Goal: Transaction & Acquisition: Purchase product/service

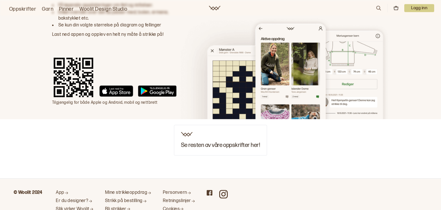
scroll to position [2392, 0]
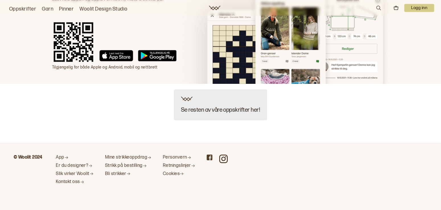
click at [189, 98] on img at bounding box center [186, 99] width 11 height 5
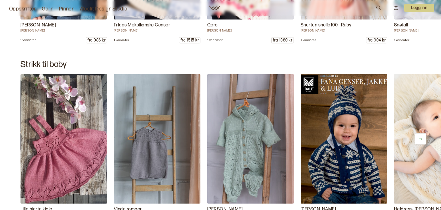
scroll to position [4905, 0]
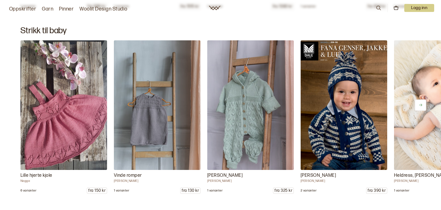
click at [419, 104] on icon at bounding box center [420, 105] width 4 height 4
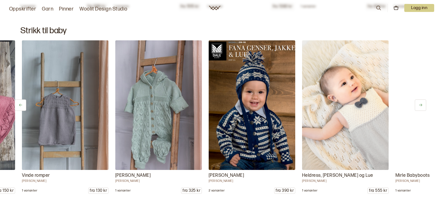
scroll to position [0, 93]
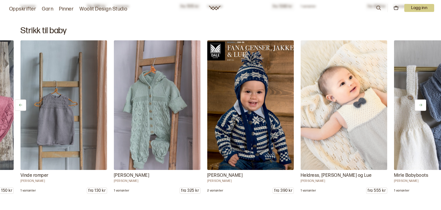
click at [419, 104] on icon at bounding box center [420, 105] width 4 height 4
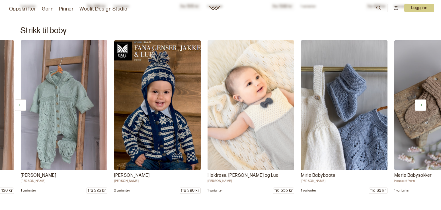
scroll to position [0, 187]
click at [419, 104] on icon at bounding box center [420, 105] width 4 height 4
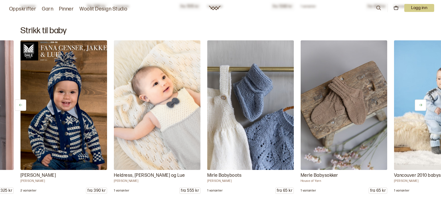
click at [419, 104] on icon at bounding box center [420, 105] width 4 height 4
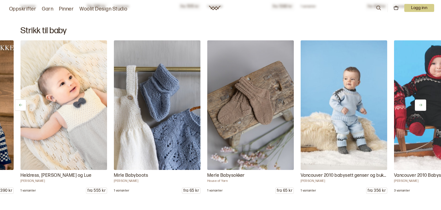
click at [419, 104] on icon at bounding box center [420, 105] width 4 height 4
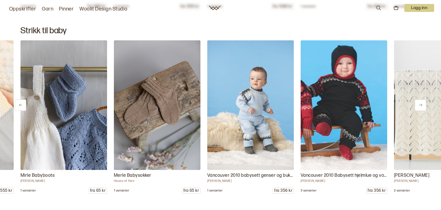
click at [419, 104] on icon at bounding box center [420, 105] width 4 height 4
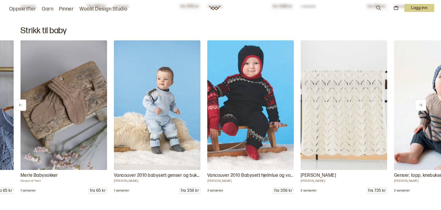
click at [419, 104] on icon at bounding box center [420, 105] width 4 height 4
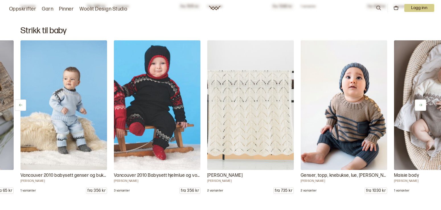
click at [419, 104] on icon at bounding box center [420, 105] width 4 height 4
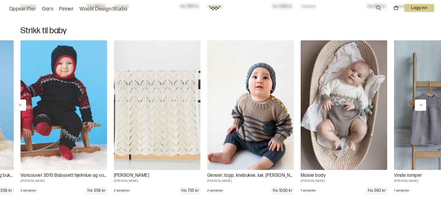
click at [419, 104] on icon at bounding box center [420, 105] width 4 height 4
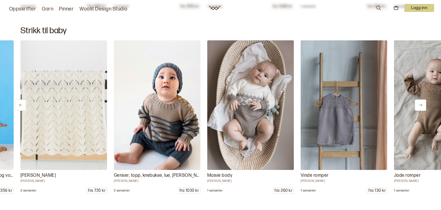
click at [419, 103] on icon at bounding box center [420, 105] width 4 height 4
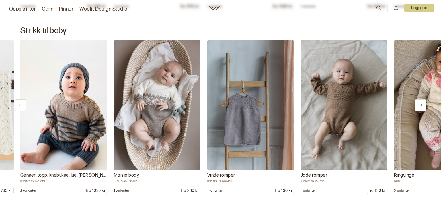
click at [419, 103] on icon at bounding box center [420, 105] width 4 height 4
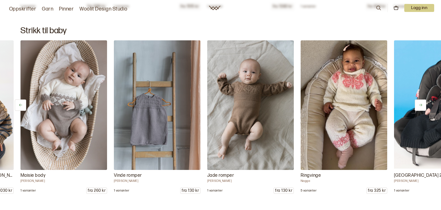
click at [419, 103] on icon at bounding box center [420, 105] width 4 height 4
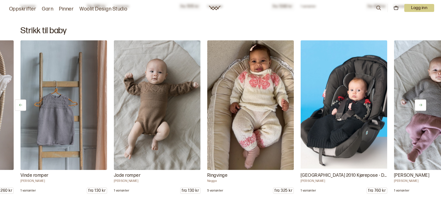
click at [419, 103] on icon at bounding box center [420, 105] width 4 height 4
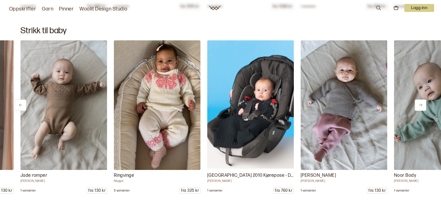
click at [419, 103] on icon at bounding box center [420, 105] width 4 height 4
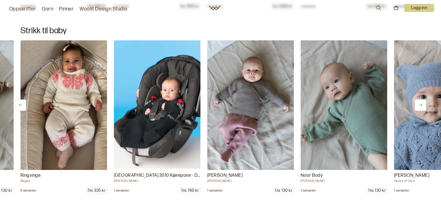
click at [419, 103] on button at bounding box center [420, 105] width 11 height 11
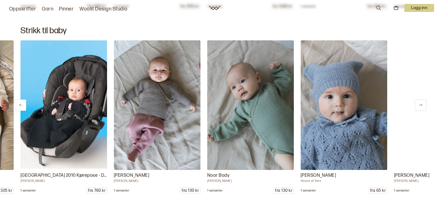
click at [419, 103] on button at bounding box center [420, 105] width 11 height 11
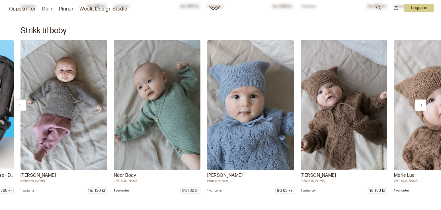
click at [419, 103] on button at bounding box center [420, 105] width 11 height 11
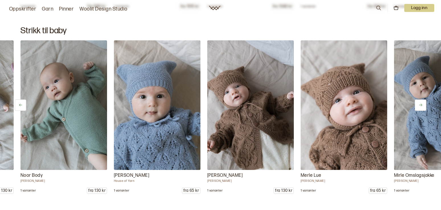
click at [419, 103] on button at bounding box center [420, 105] width 11 height 11
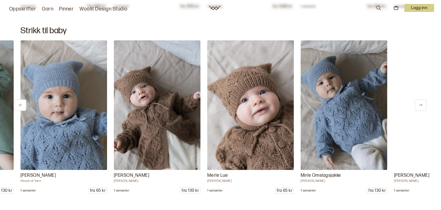
click at [419, 103] on button at bounding box center [420, 105] width 11 height 11
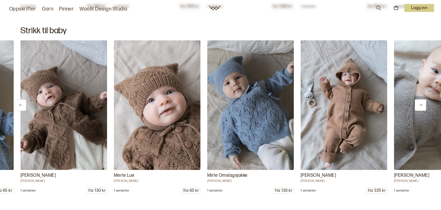
click at [419, 103] on button at bounding box center [420, 105] width 11 height 11
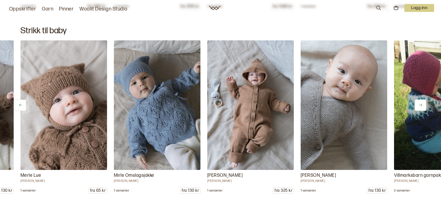
click at [419, 103] on button at bounding box center [420, 105] width 11 height 11
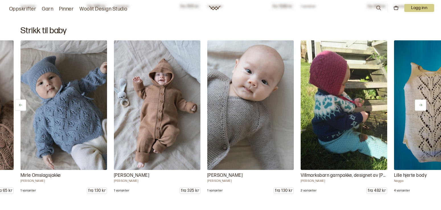
click at [419, 103] on button at bounding box center [420, 105] width 11 height 11
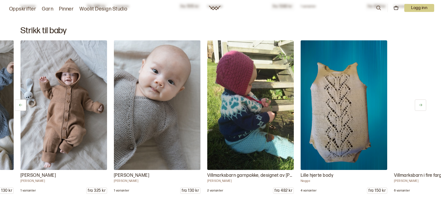
click at [419, 103] on button at bounding box center [420, 105] width 11 height 11
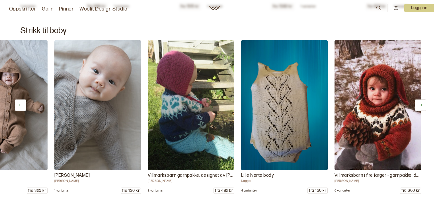
scroll to position [0, 2114]
